Goal: Task Accomplishment & Management: Manage account settings

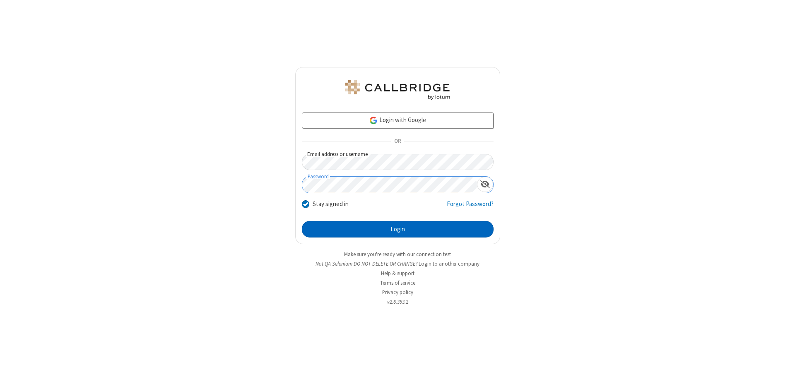
click at [397, 229] on button "Login" at bounding box center [398, 229] width 192 height 17
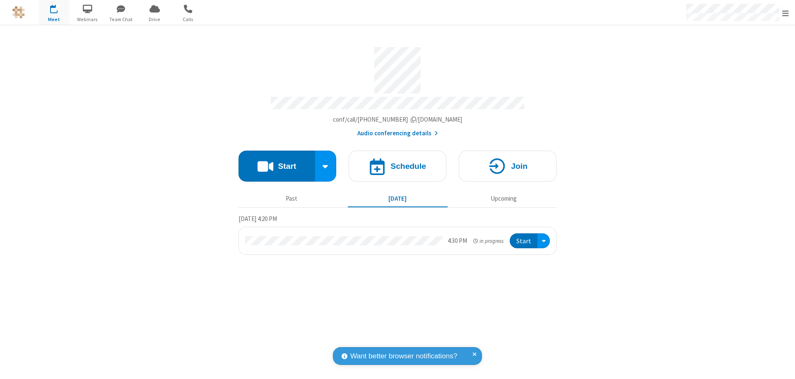
click at [785, 13] on span "Open menu" at bounding box center [785, 13] width 7 height 8
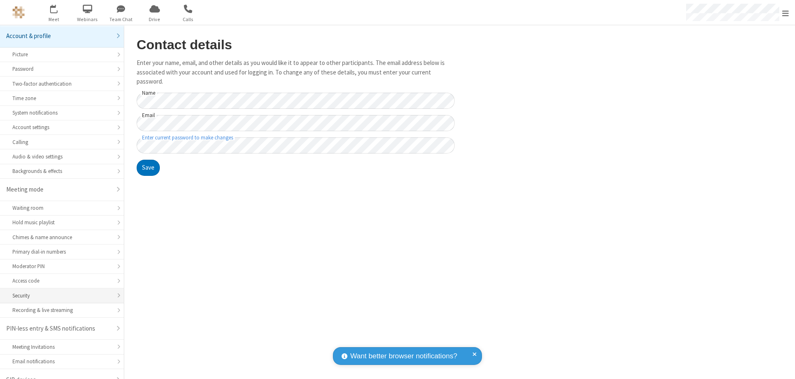
click at [59, 292] on div "Security" at bounding box center [61, 296] width 99 height 8
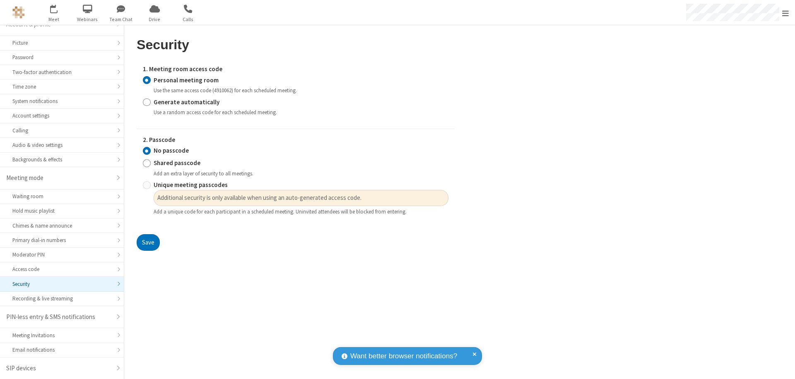
click at [147, 102] on input "Generate automatically" at bounding box center [147, 102] width 8 height 9
radio input "true"
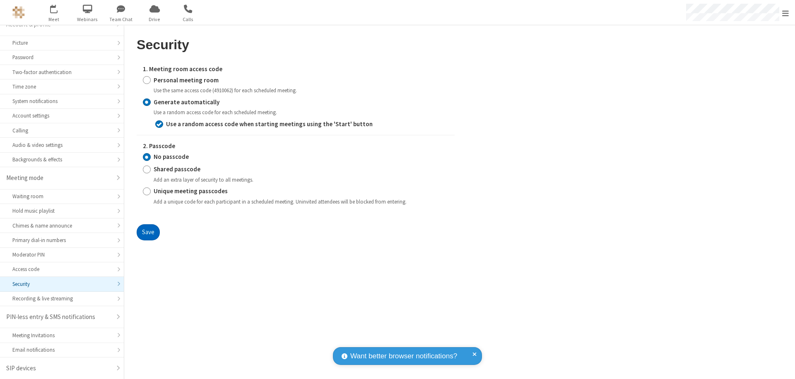
click at [148, 232] on button "Save" at bounding box center [148, 232] width 23 height 17
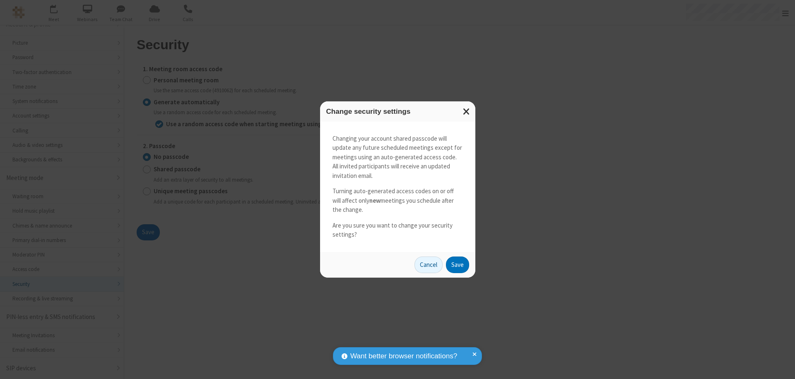
click at [457, 264] on button "Save" at bounding box center [457, 265] width 23 height 17
